Goal: Task Accomplishment & Management: Manage account settings

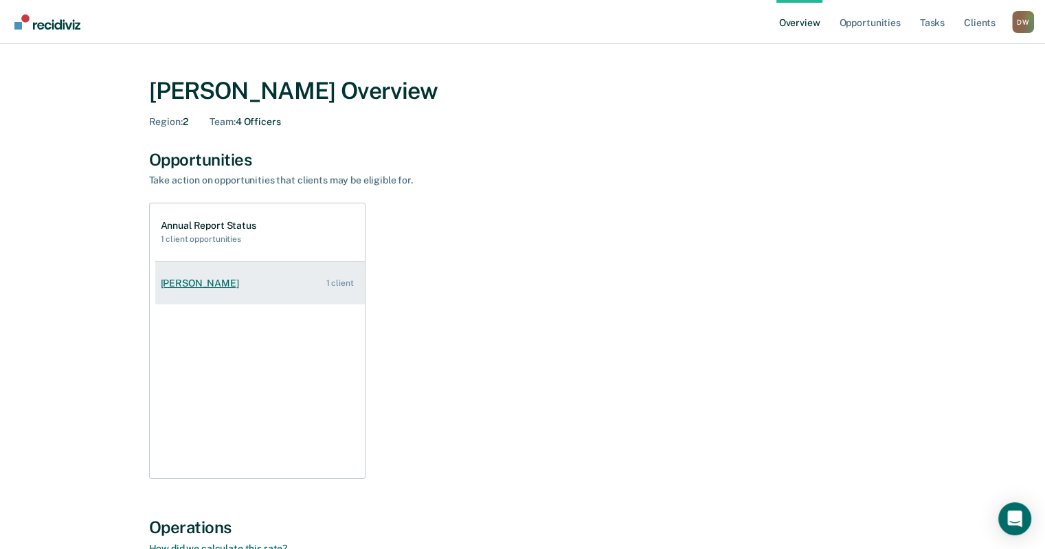
click at [207, 288] on div "[PERSON_NAME]" at bounding box center [203, 284] width 84 height 12
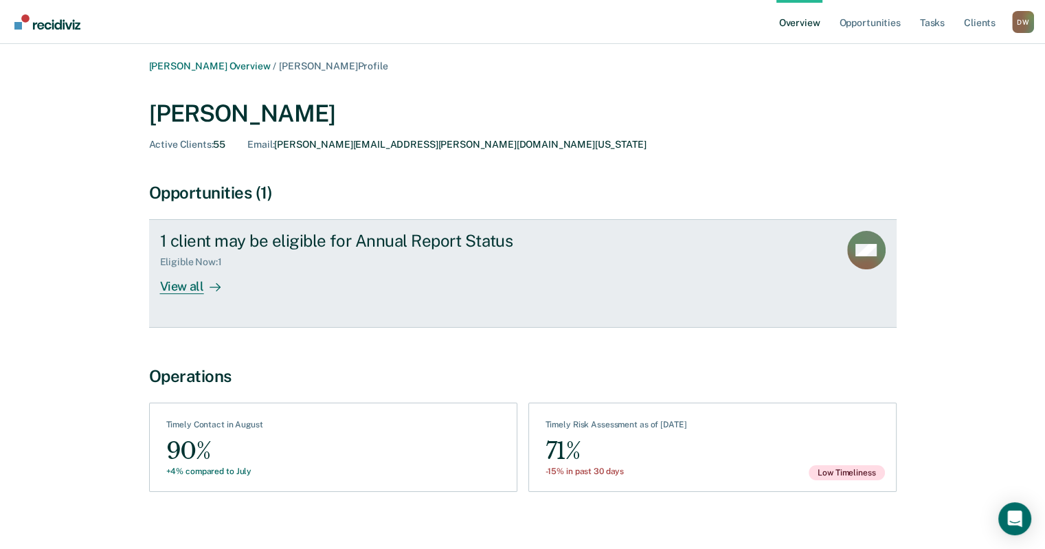
scroll to position [14, 0]
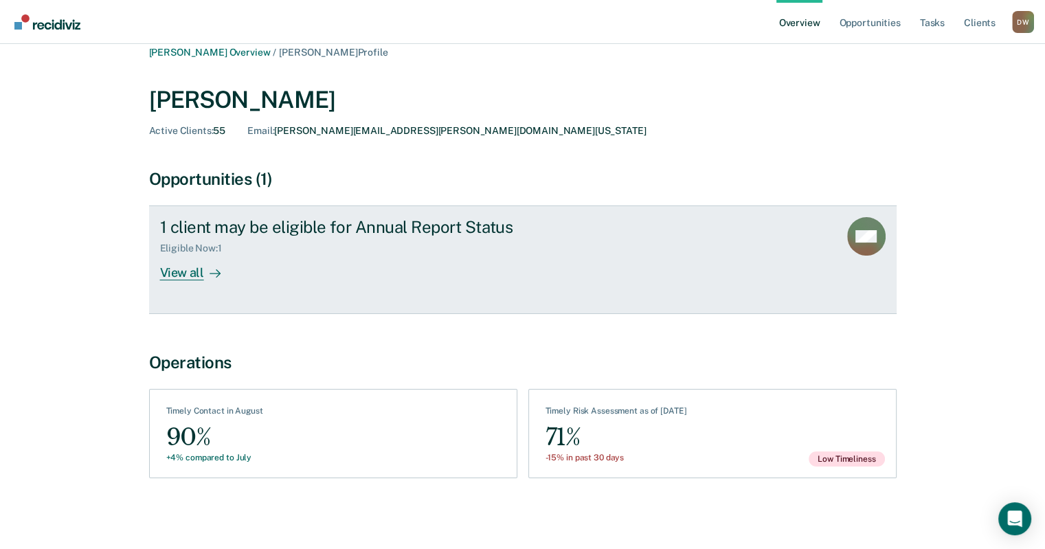
click at [184, 274] on div "View all" at bounding box center [198, 267] width 77 height 27
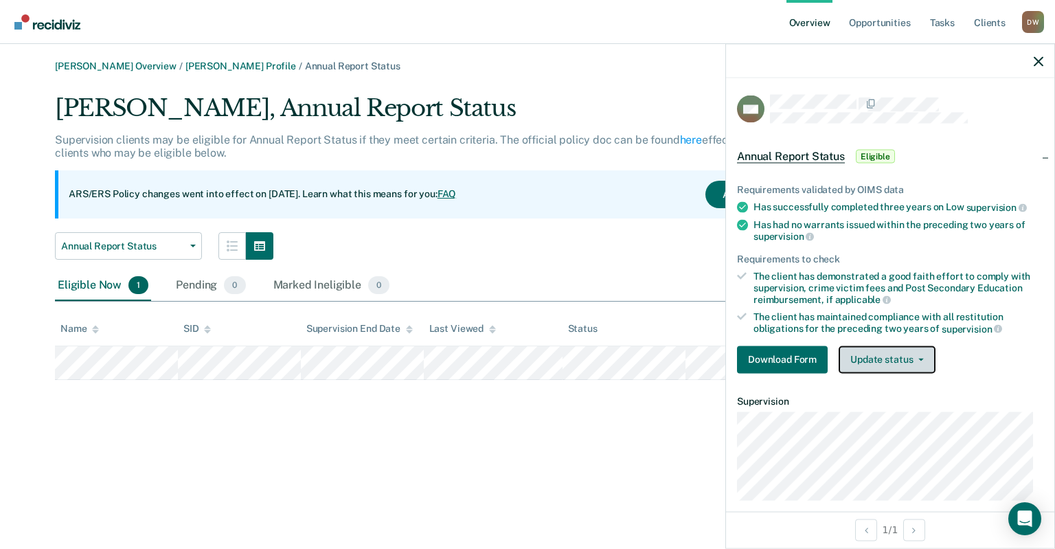
click at [887, 357] on button "Update status" at bounding box center [887, 359] width 97 height 27
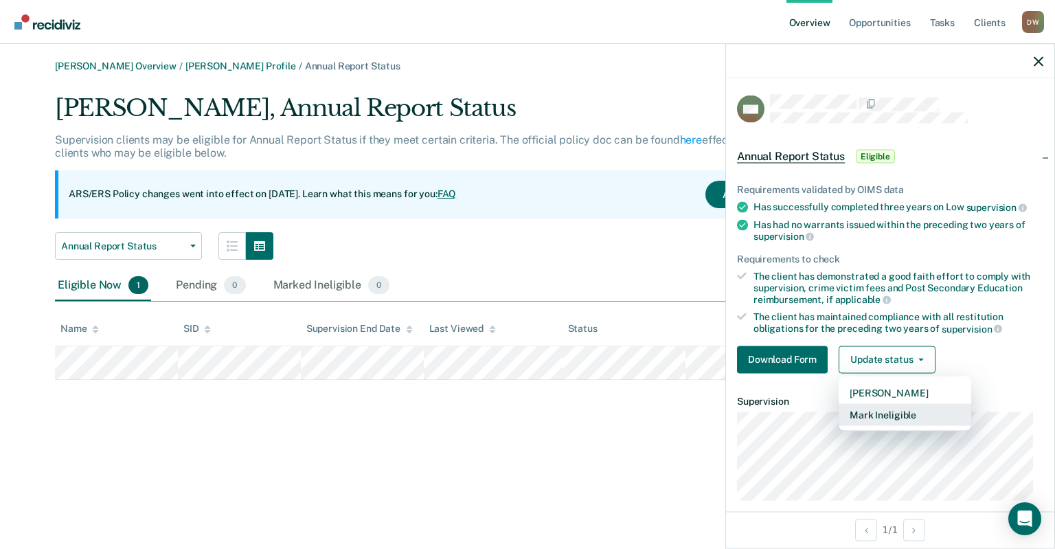
click at [881, 412] on button "Mark Ineligible" at bounding box center [905, 414] width 133 height 22
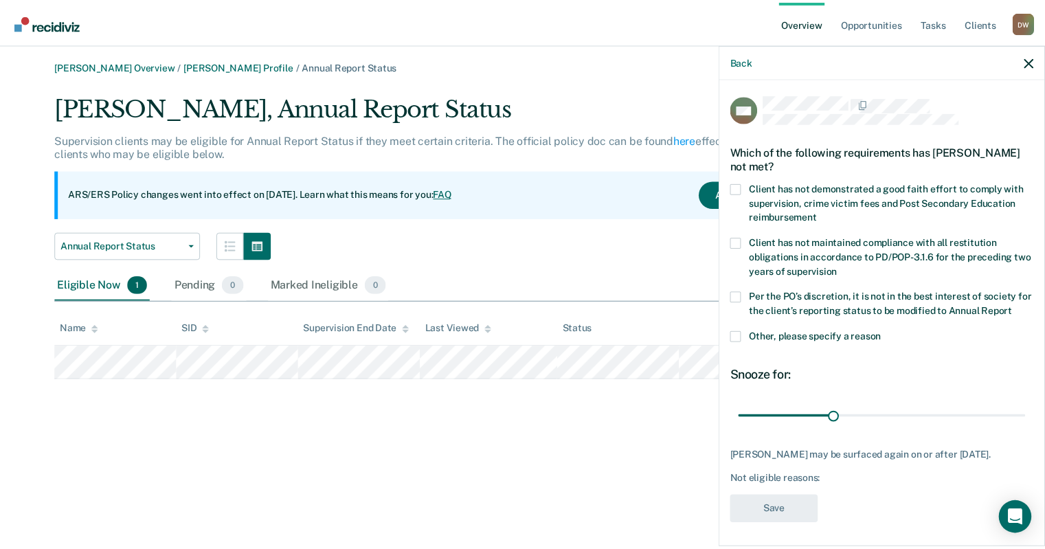
scroll to position [27, 0]
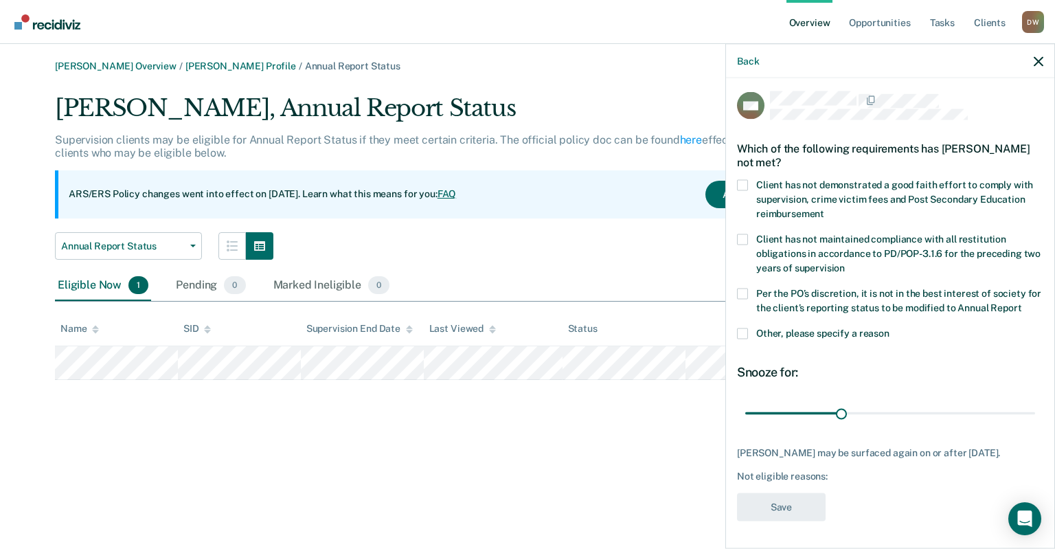
click at [496, 79] on div "[PERSON_NAME] Overview / [PERSON_NAME] Profile / Annual Report Status [PERSON_N…" at bounding box center [527, 219] width 1022 height 319
click at [655, 412] on div "[PERSON_NAME] Overview / [PERSON_NAME] Profile / Annual Report Status [PERSON_N…" at bounding box center [527, 282] width 1022 height 444
click at [1041, 63] on icon "button" at bounding box center [1039, 61] width 10 height 10
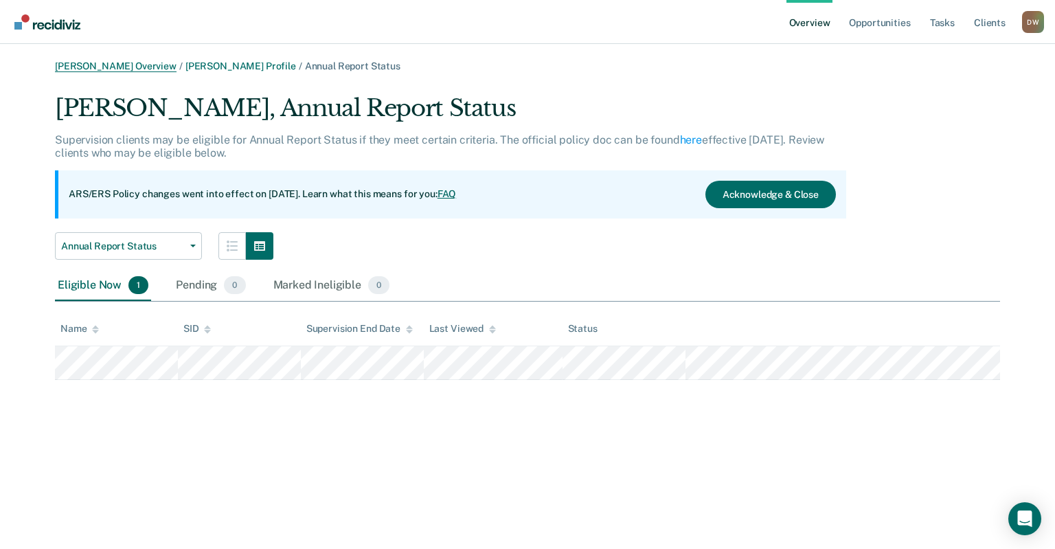
click at [126, 63] on link "[PERSON_NAME] Overview" at bounding box center [116, 66] width 122 height 12
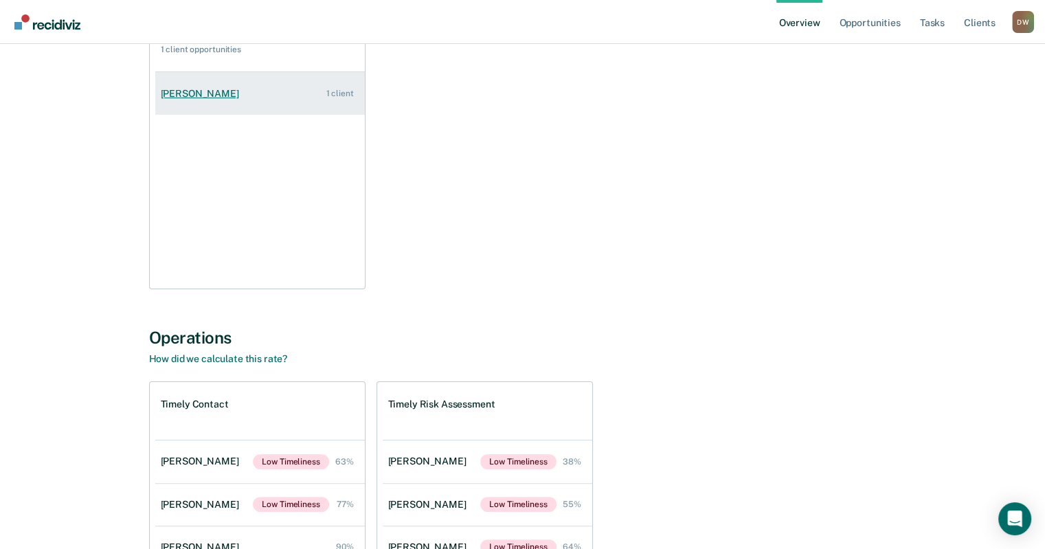
scroll to position [344, 0]
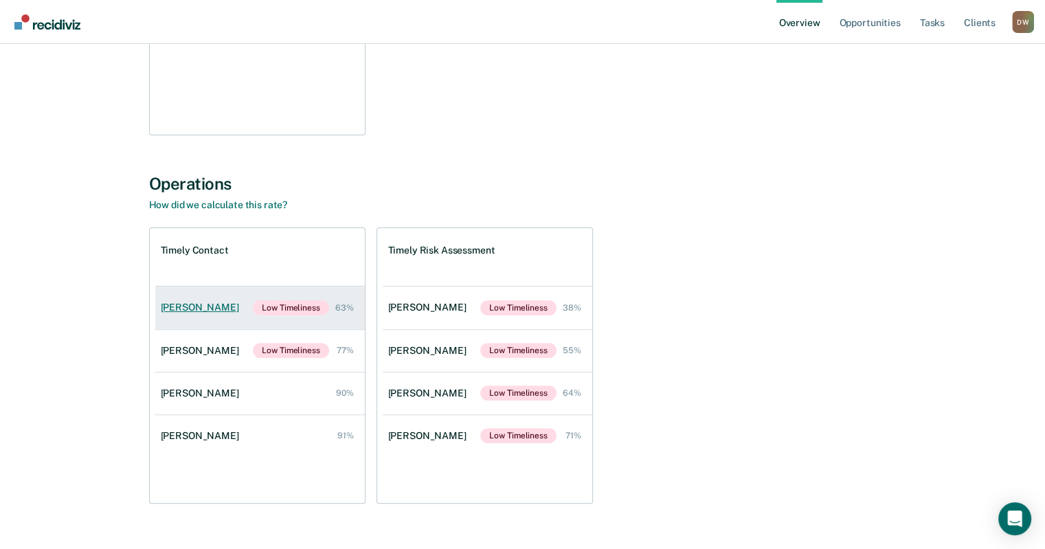
click at [204, 304] on div "[PERSON_NAME]" at bounding box center [203, 308] width 84 height 12
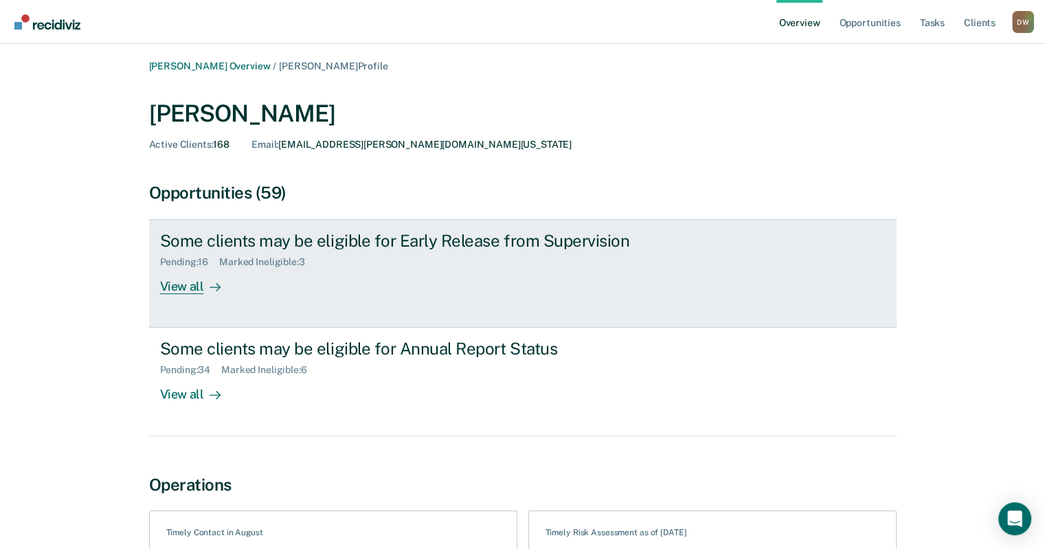
click at [190, 290] on div "View all" at bounding box center [198, 281] width 77 height 27
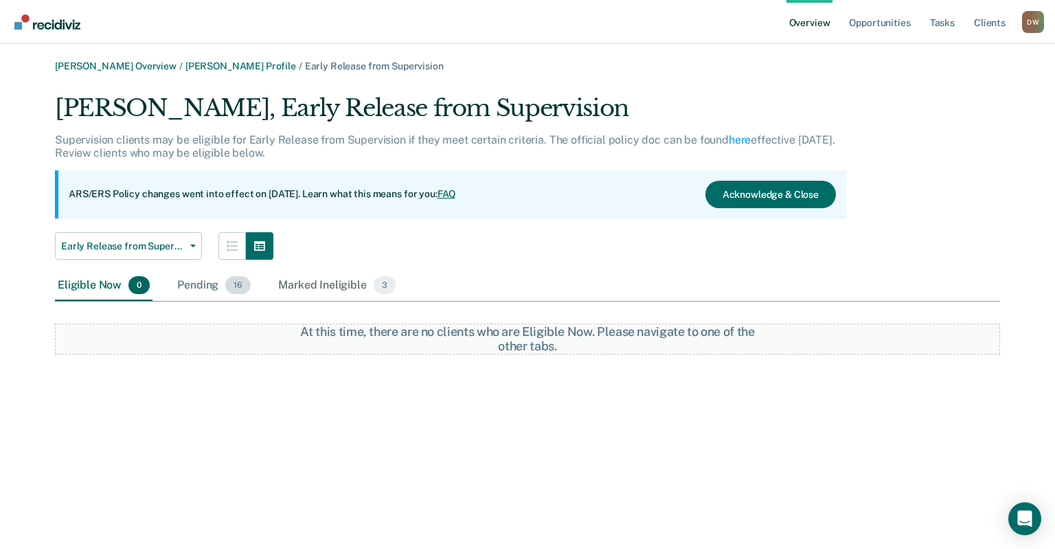
click at [236, 289] on span "16" at bounding box center [237, 285] width 25 height 18
